Goal: Information Seeking & Learning: Learn about a topic

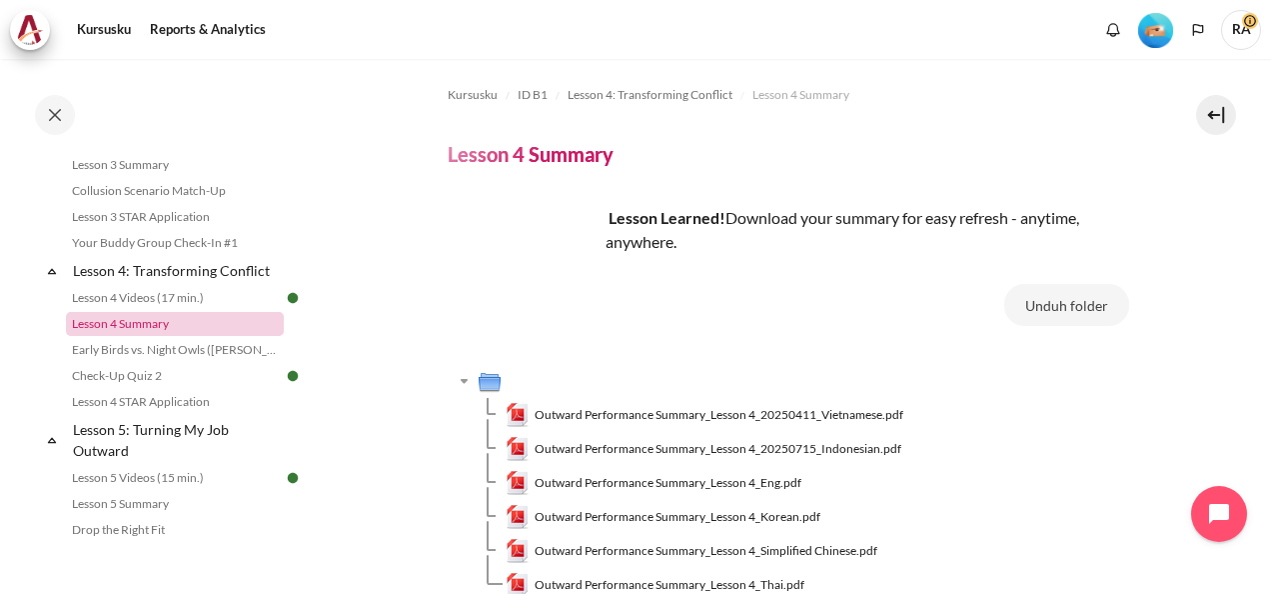
scroll to position [518, 0]
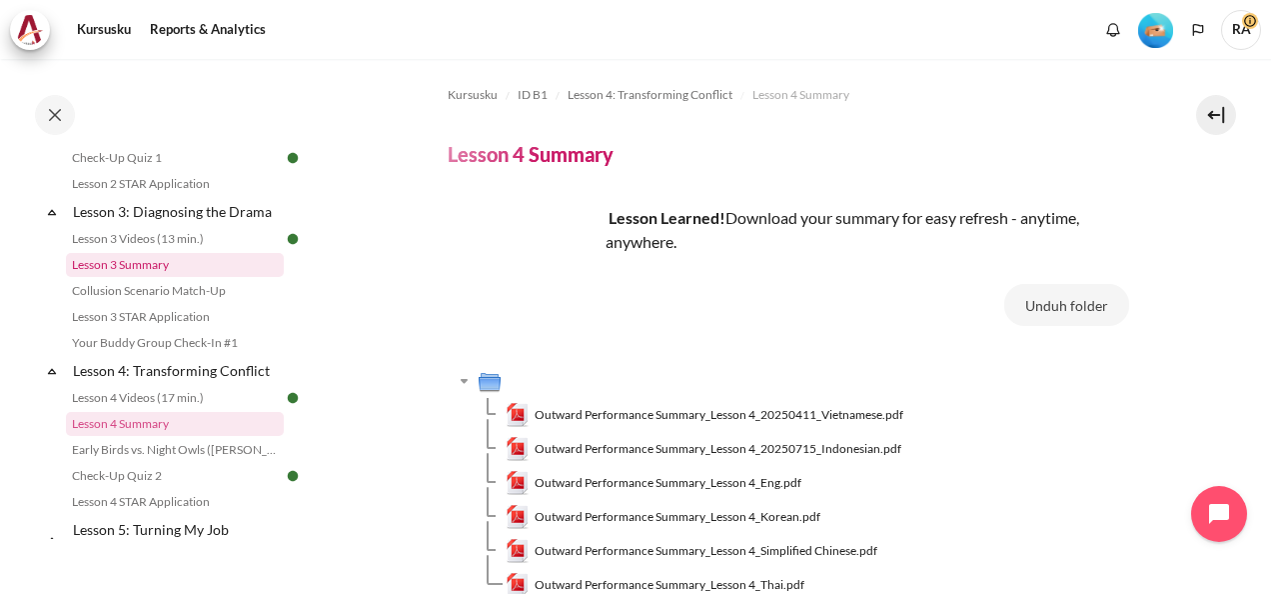
click at [143, 277] on link "Lesson 3 Summary" at bounding box center [175, 265] width 218 height 24
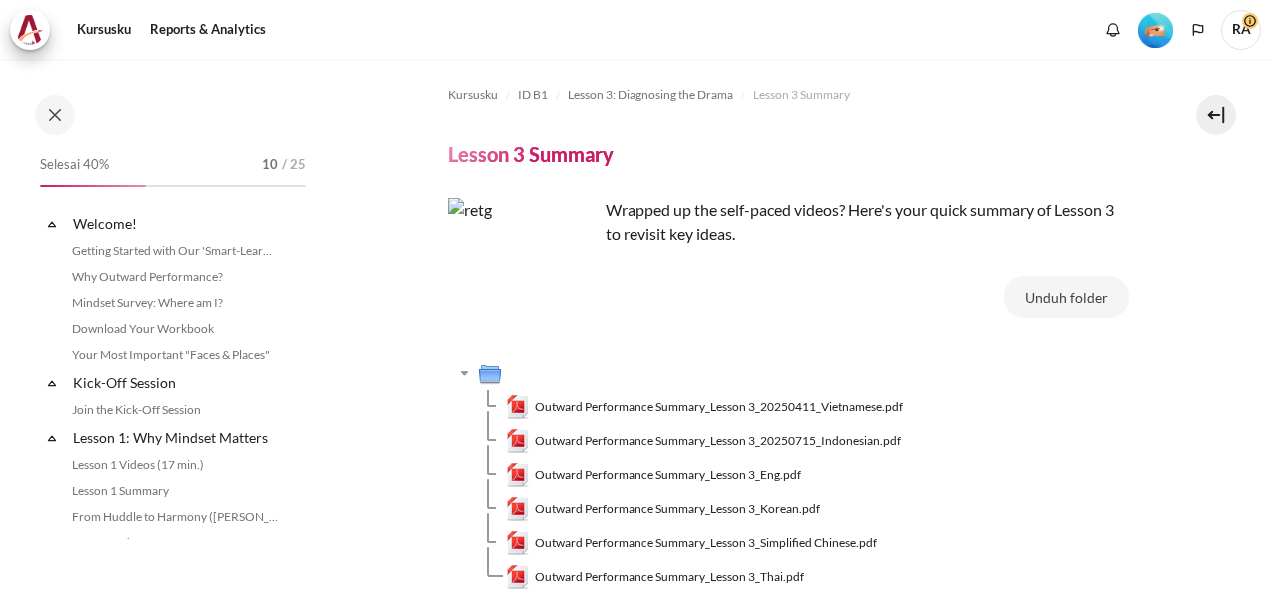
scroll to position [459, 0]
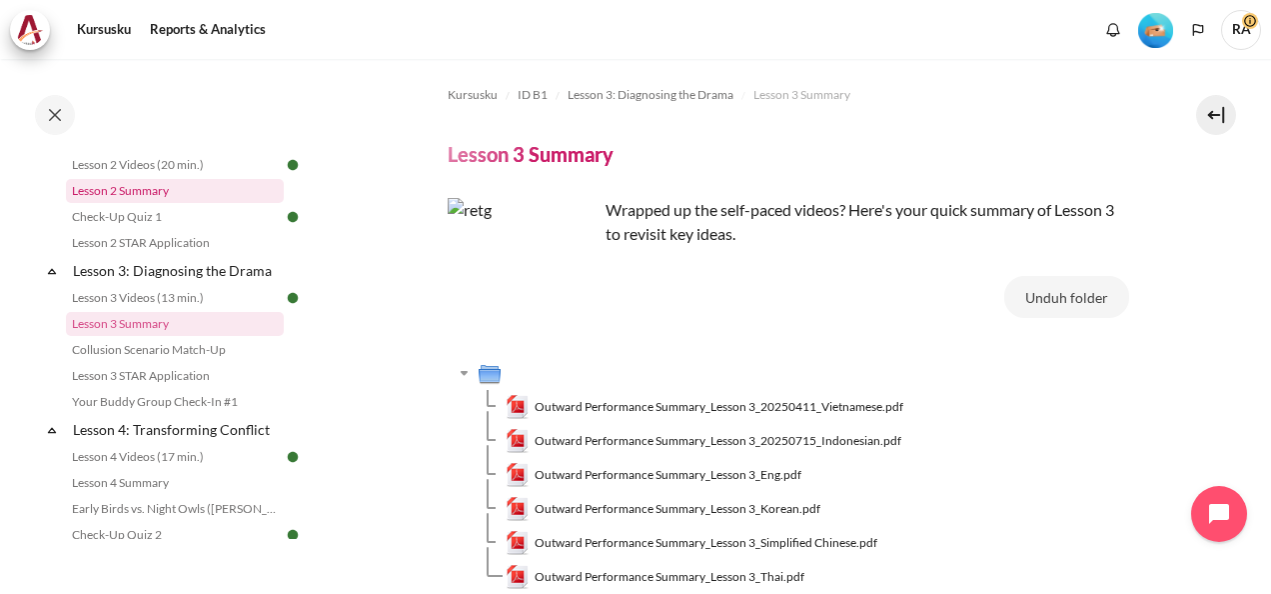
click at [158, 203] on link "Lesson 2 Summary" at bounding box center [175, 191] width 218 height 24
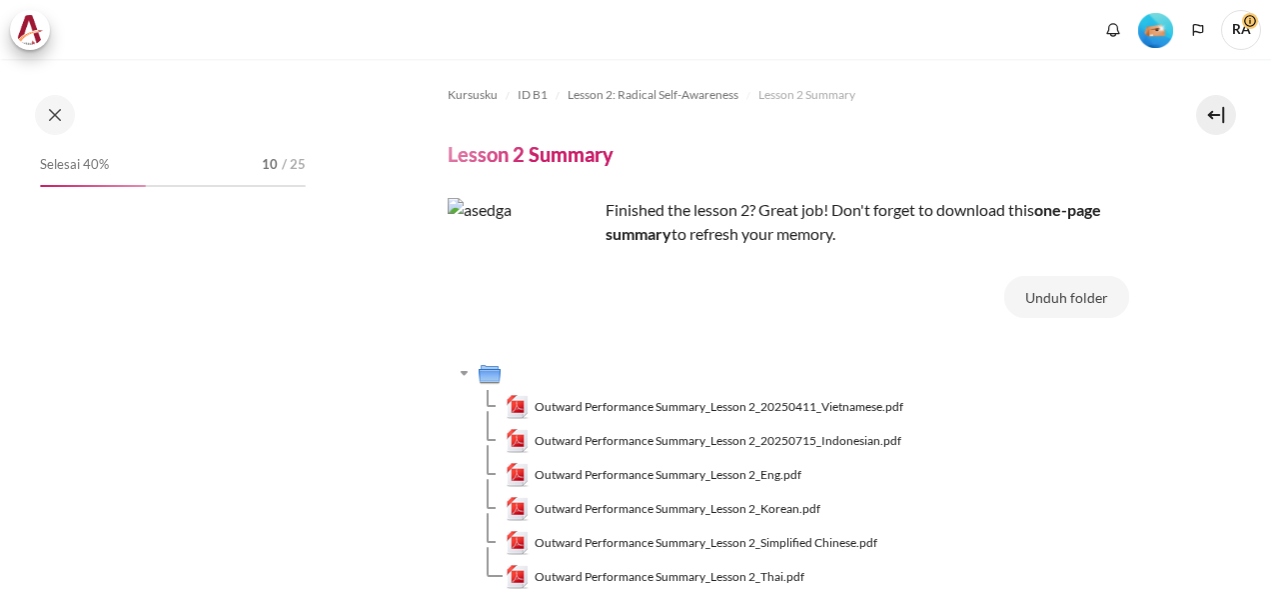
scroll to position [326, 0]
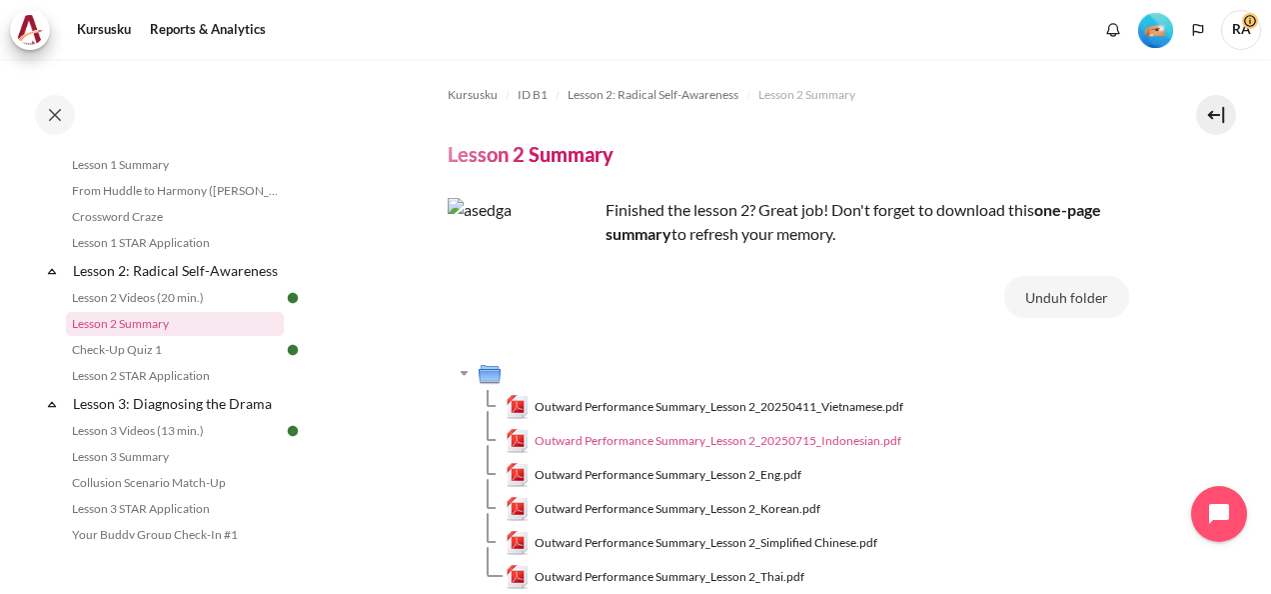
click at [727, 438] on span "Outward Performance Summary_Lesson 2_20250715_Indonesian.pdf" at bounding box center [718, 441] width 367 height 18
click at [677, 435] on span "Outward Performance Summary_Lesson 2_20250715_Indonesian.pdf" at bounding box center [718, 441] width 367 height 18
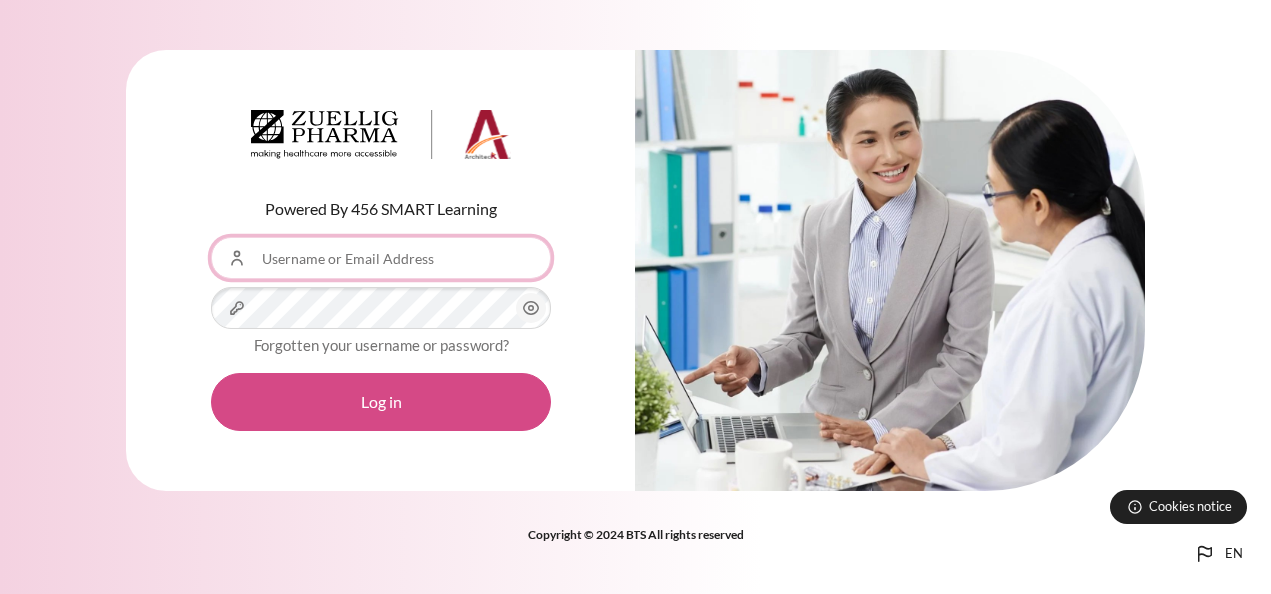
type input "[EMAIL_ADDRESS][DOMAIN_NAME]"
click at [372, 401] on button "Log in" at bounding box center [381, 402] width 340 height 58
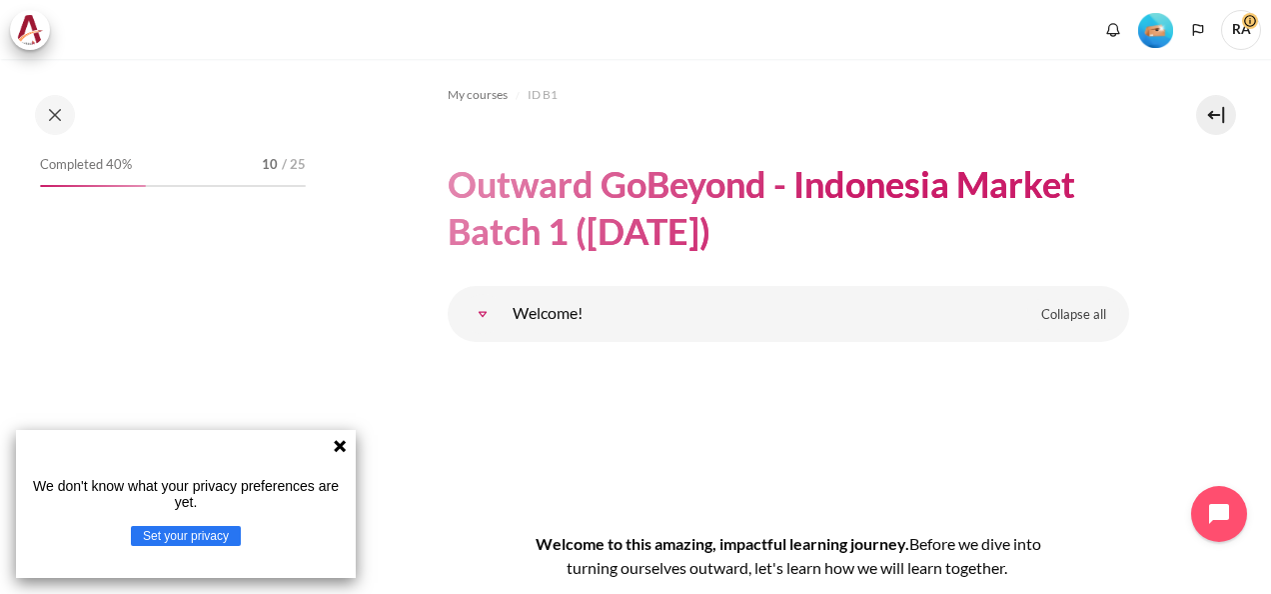
click at [340, 442] on icon at bounding box center [340, 446] width 16 height 16
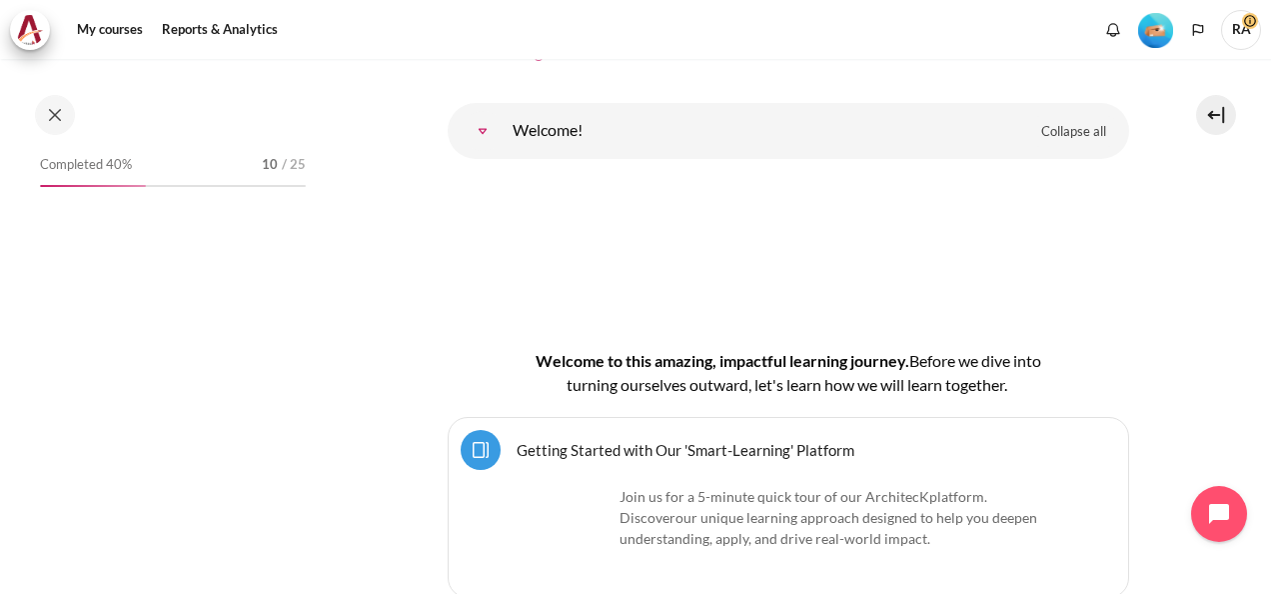
scroll to position [56, 0]
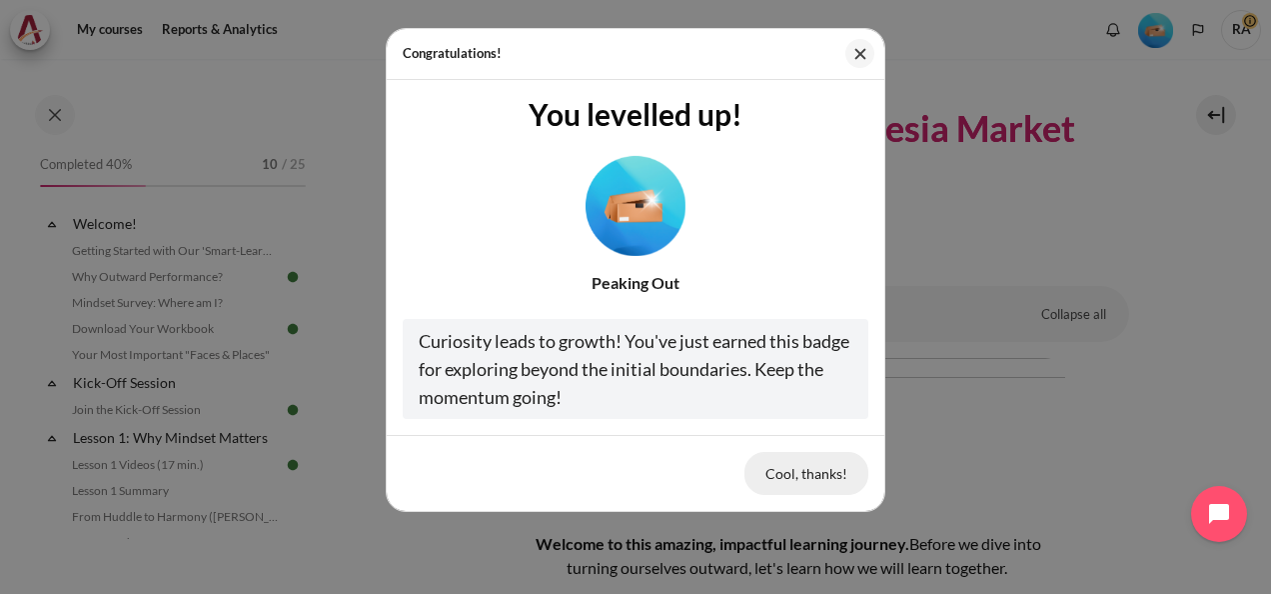
click at [801, 465] on button "Cool, thanks!" at bounding box center [806, 473] width 124 height 42
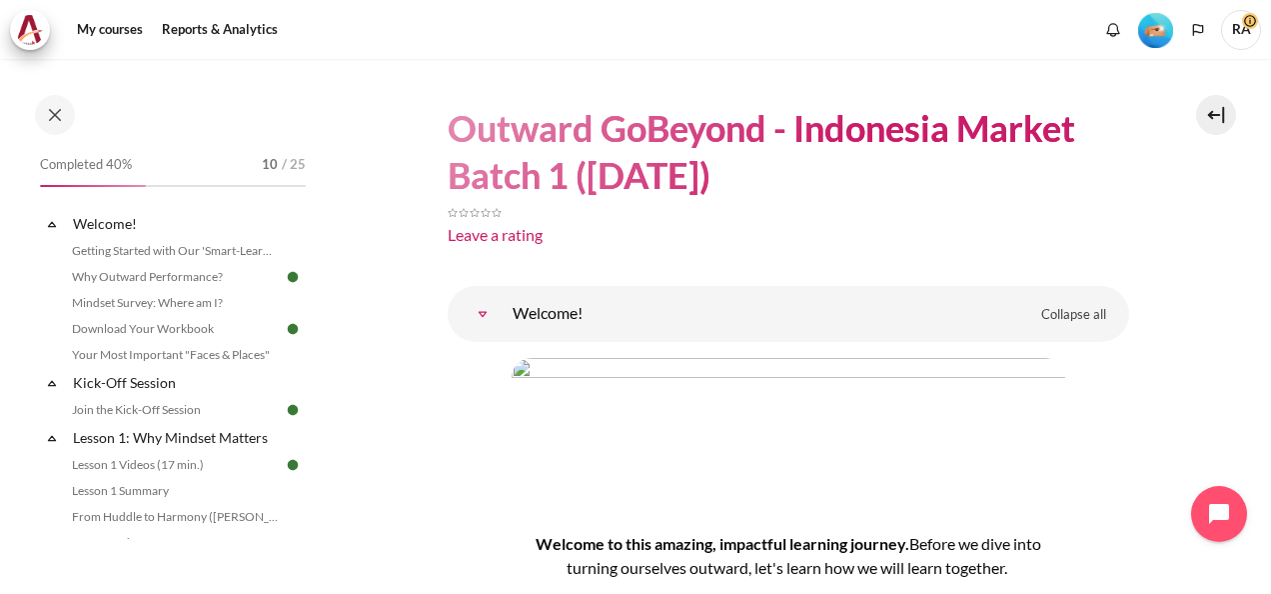
scroll to position [0, 0]
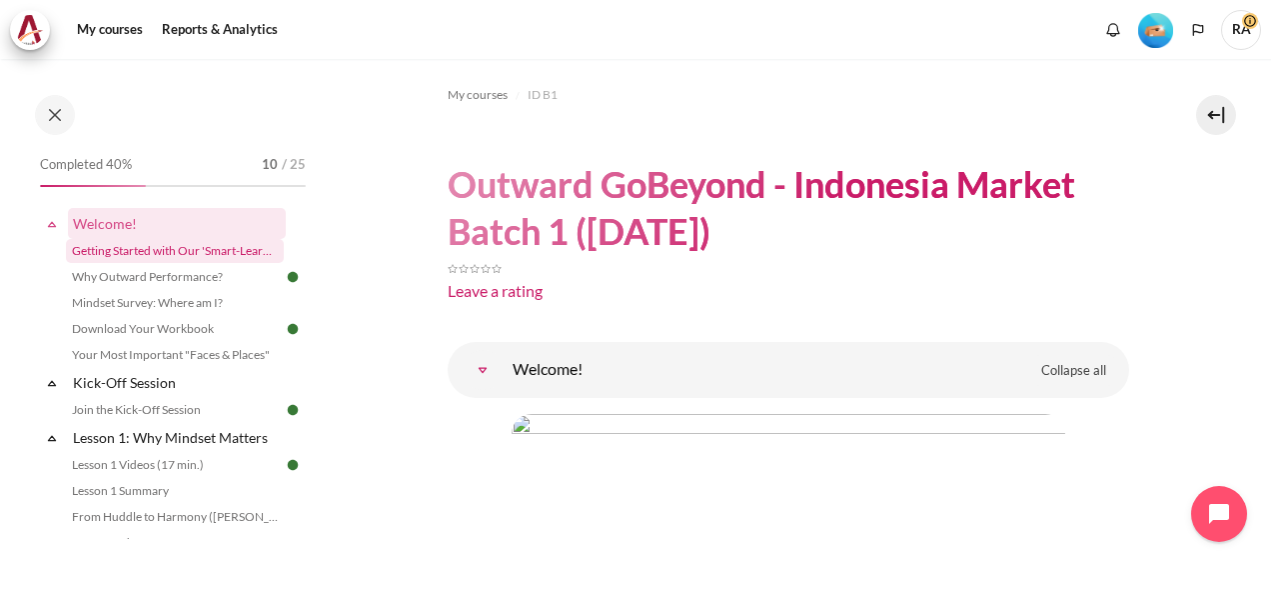
click at [176, 252] on link "Getting Started with Our 'Smart-Learning' Platform" at bounding box center [175, 251] width 218 height 24
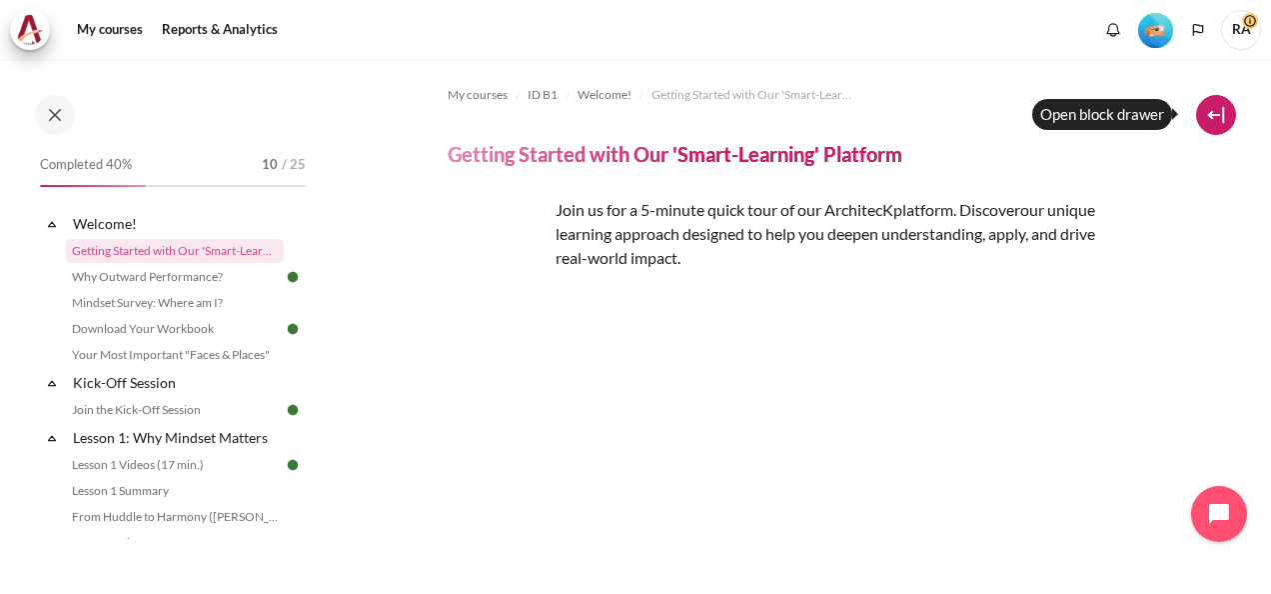
scroll to position [310, 0]
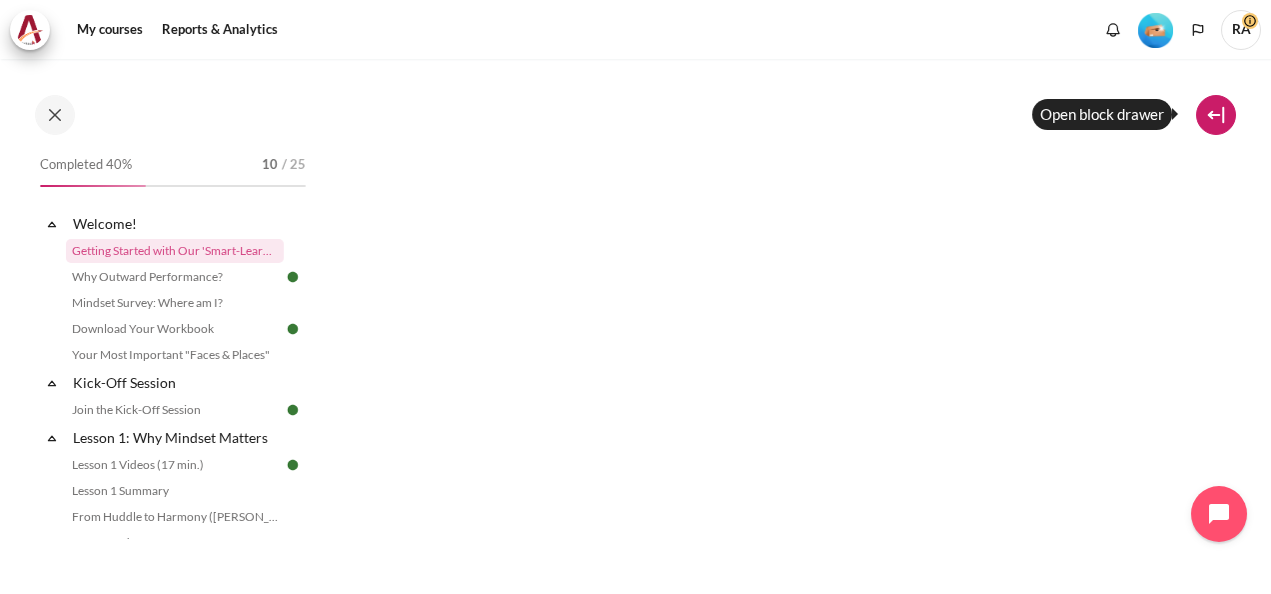
click at [1207, 113] on button at bounding box center [1216, 115] width 40 height 40
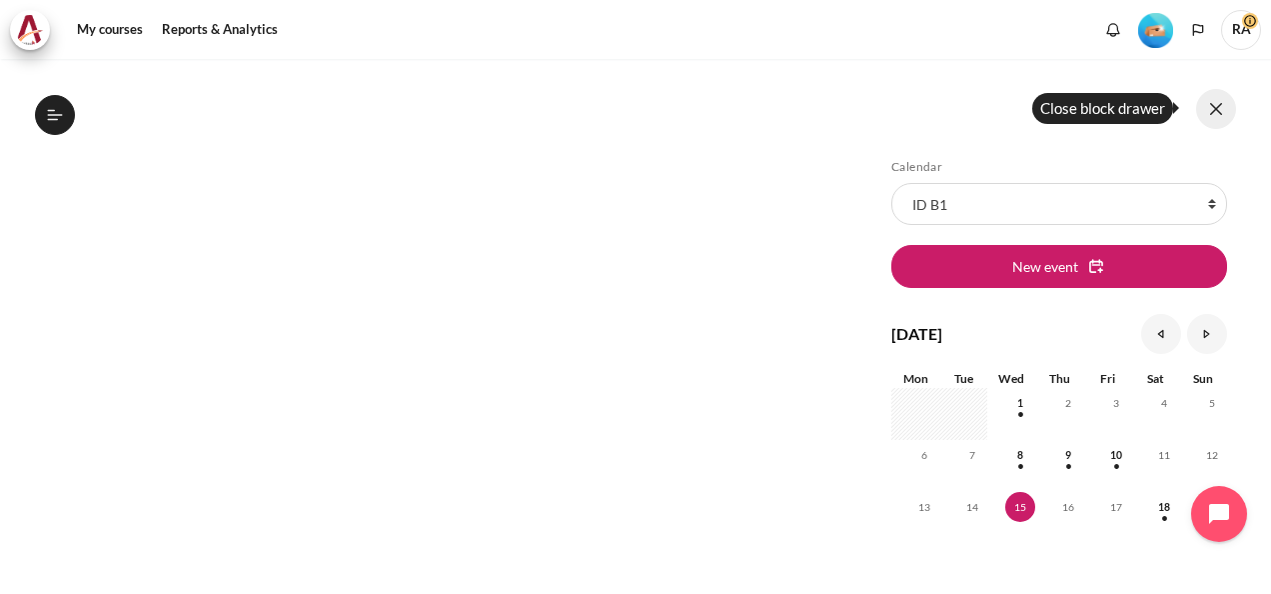
click at [1215, 109] on button at bounding box center [1216, 109] width 40 height 40
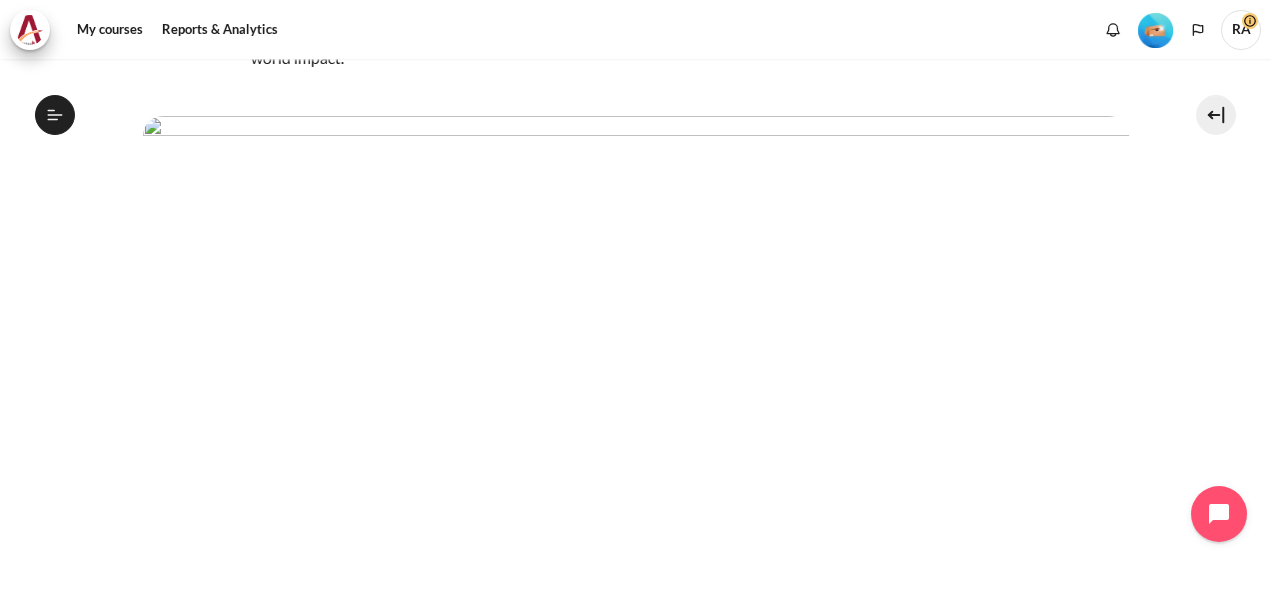
scroll to position [0, 0]
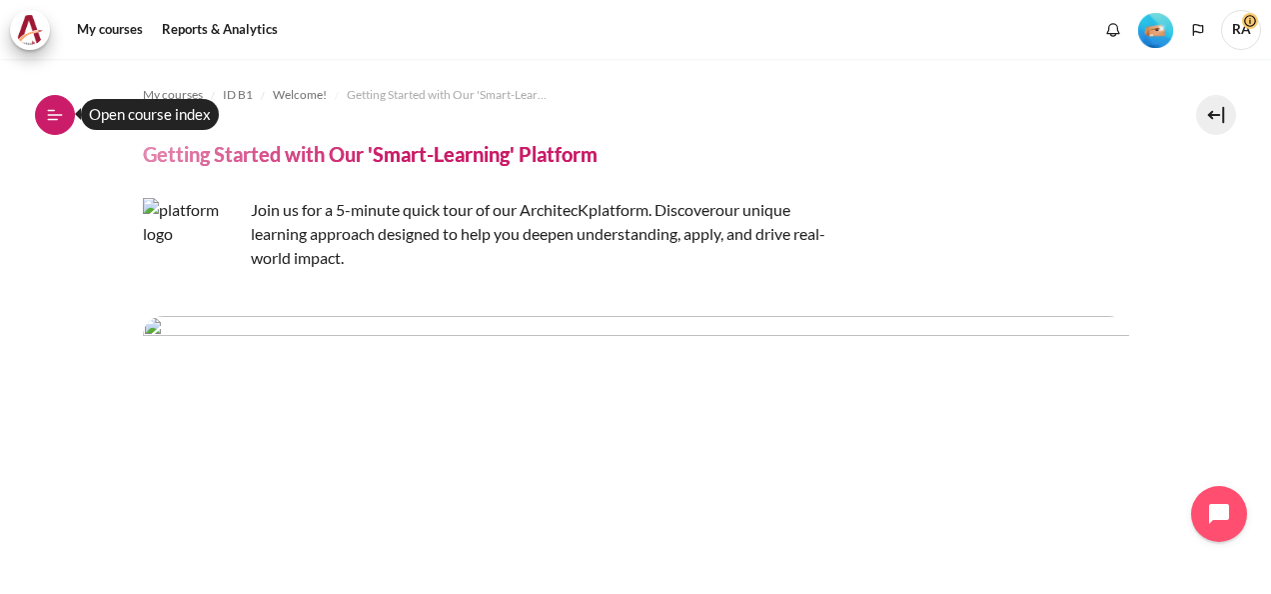
click at [57, 107] on icon at bounding box center [55, 115] width 18 height 18
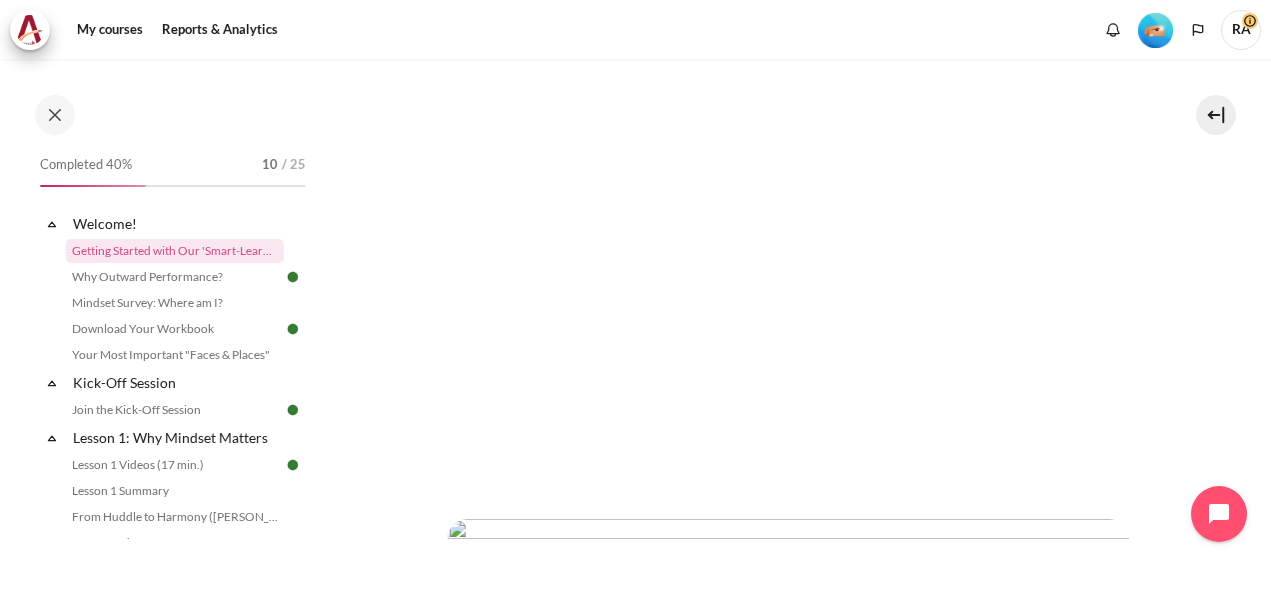
scroll to position [400, 0]
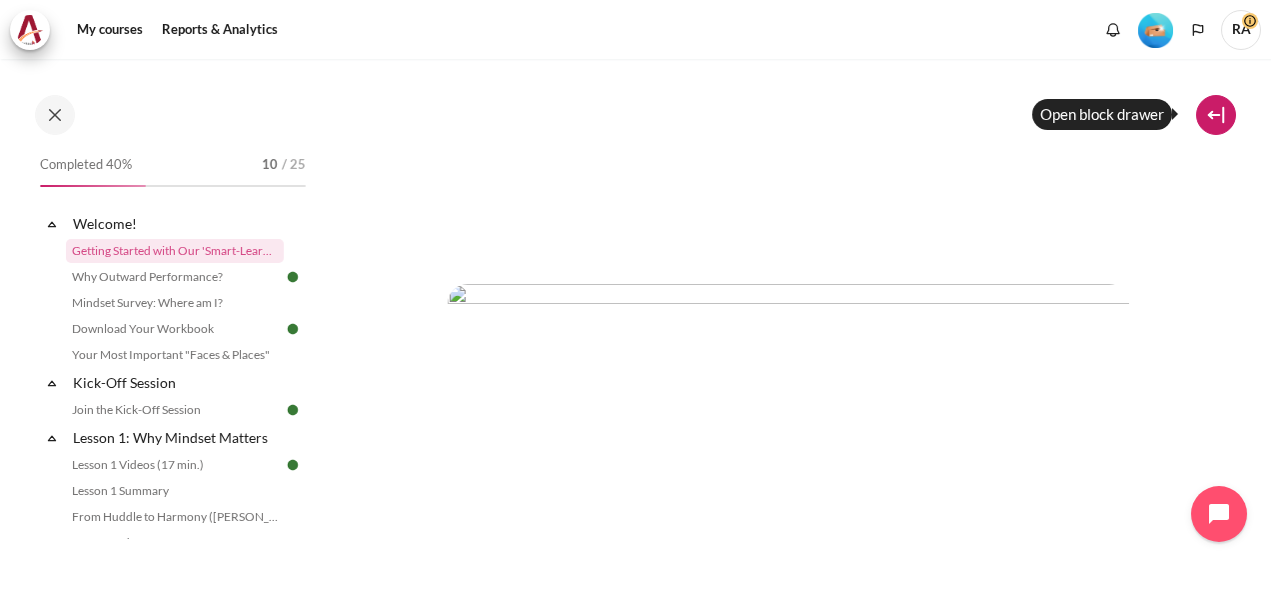
click at [1225, 124] on button at bounding box center [1216, 115] width 40 height 40
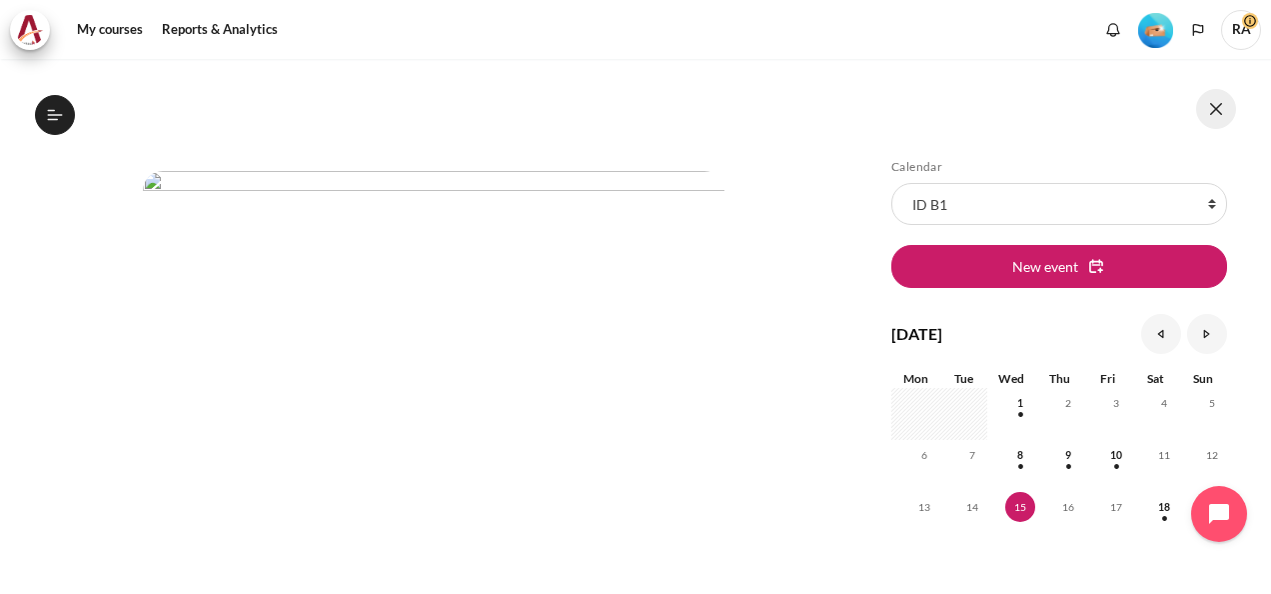
click at [1213, 117] on button at bounding box center [1216, 109] width 40 height 40
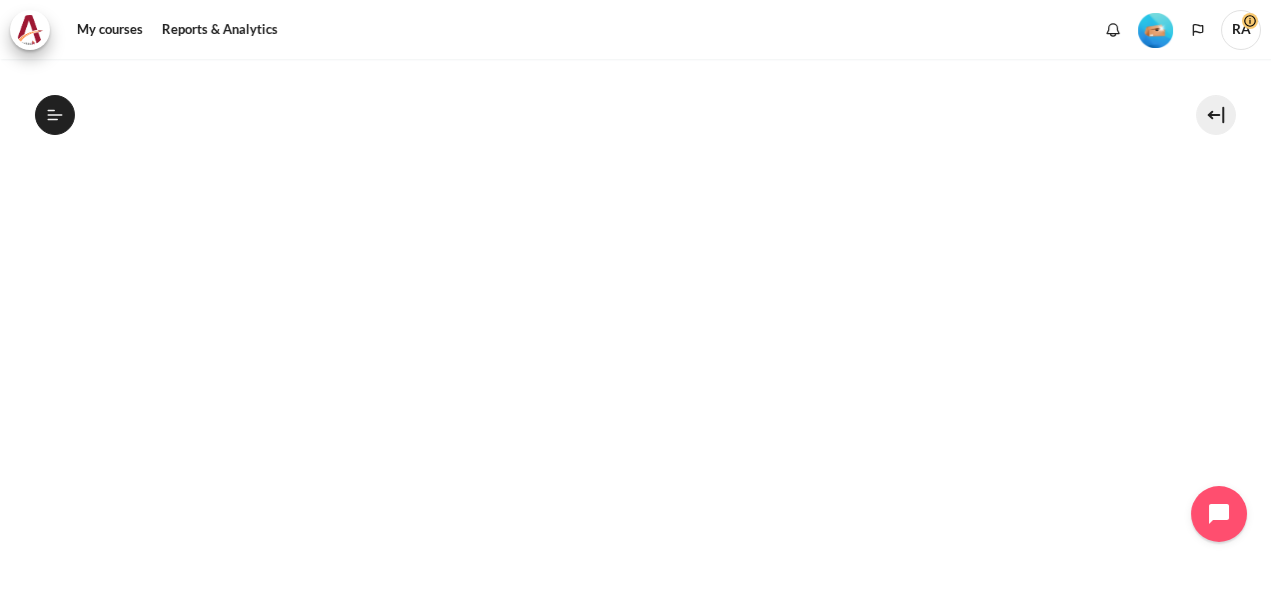
scroll to position [300, 0]
click at [74, 115] on button "Open course index" at bounding box center [55, 115] width 40 height 40
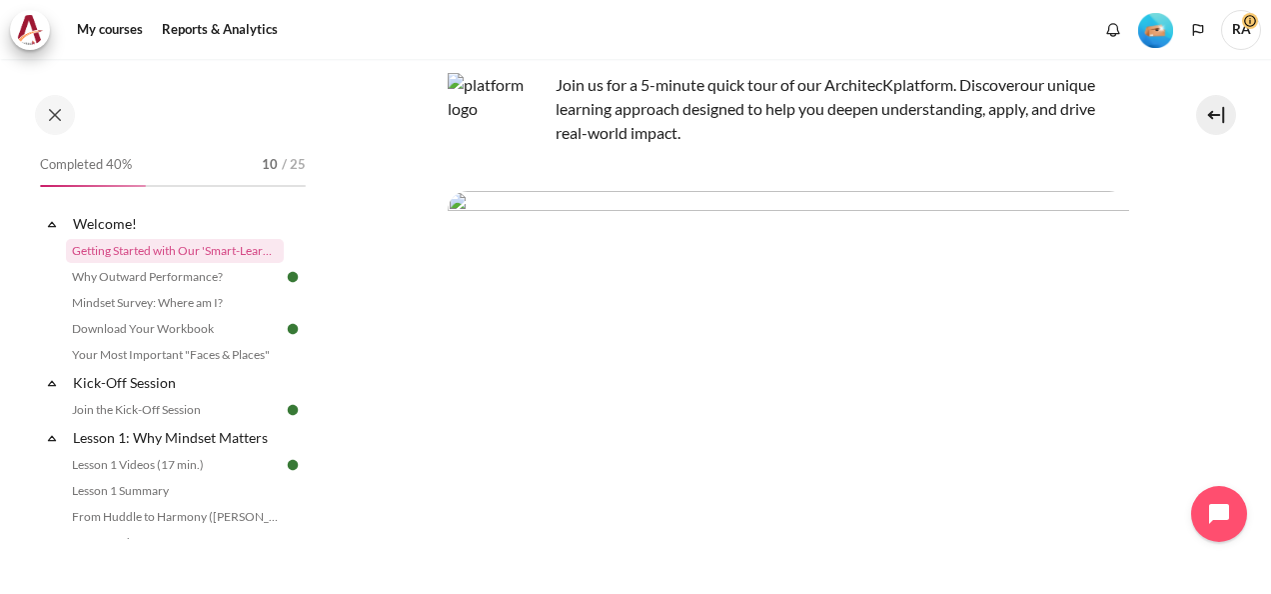
scroll to position [0, 0]
